Goal: Book appointment/travel/reservation

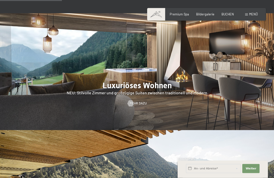
scroll to position [428, 0]
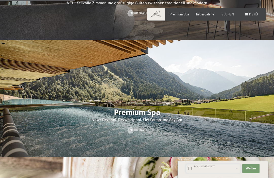
click at [236, 174] on input "text" at bounding box center [213, 168] width 55 height 9
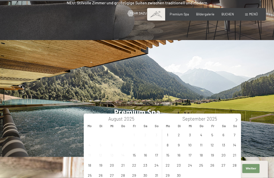
scroll to position [518, 0]
click at [238, 147] on span "14" at bounding box center [234, 145] width 10 height 10
click at [227, 158] on span "20" at bounding box center [223, 155] width 10 height 10
type input "So. [DATE] - [DATE]"
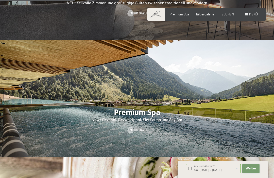
click at [256, 174] on button "Weiter Adressfelder ausblenden" at bounding box center [250, 168] width 17 height 9
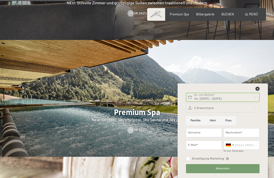
click at [259, 91] on icon at bounding box center [257, 89] width 4 height 4
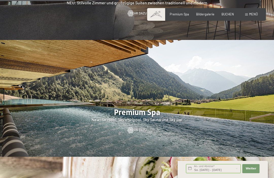
click at [229, 15] on span "BUCHEN" at bounding box center [227, 14] width 12 height 4
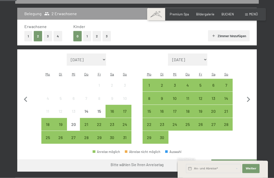
scroll to position [107, 0]
click at [228, 96] on div "14" at bounding box center [226, 102] width 12 height 12
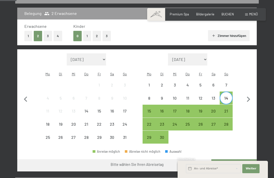
click at [217, 109] on div "20" at bounding box center [213, 115] width 12 height 12
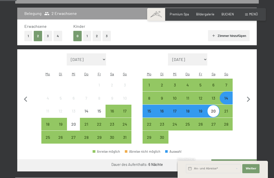
click at [248, 164] on button "Weiter zu „Zimmer“" at bounding box center [233, 166] width 45 height 12
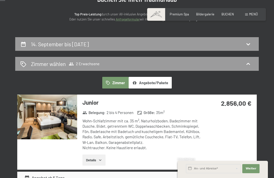
scroll to position [0, 0]
